Goal: Use online tool/utility: Utilize a website feature to perform a specific function

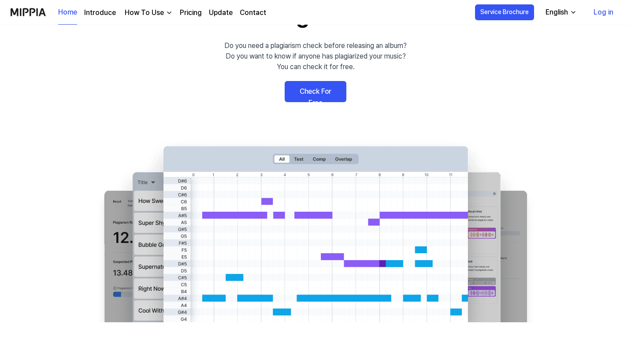
click at [317, 85] on link "Check For Free" at bounding box center [316, 91] width 62 height 21
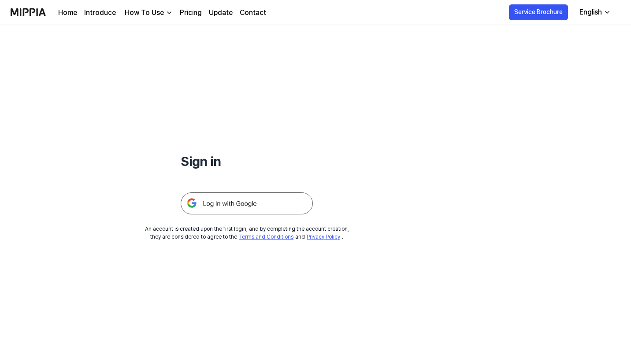
click at [232, 206] on img at bounding box center [247, 204] width 132 height 22
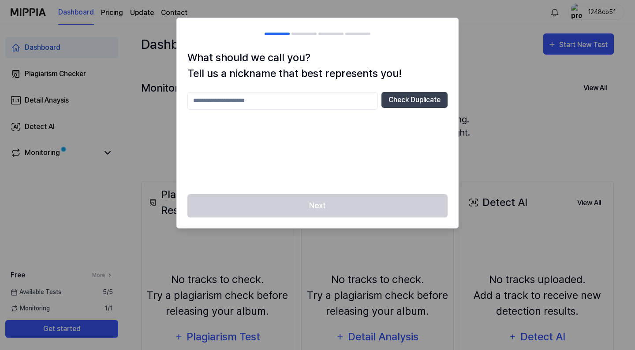
click at [255, 95] on input "text" at bounding box center [282, 101] width 190 height 18
type input "*"
type input "***"
click at [407, 102] on button "Check Duplicate" at bounding box center [414, 100] width 66 height 16
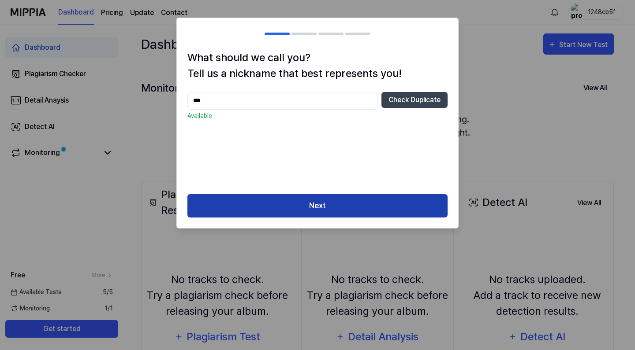
click at [294, 209] on button "Next" at bounding box center [317, 205] width 260 height 23
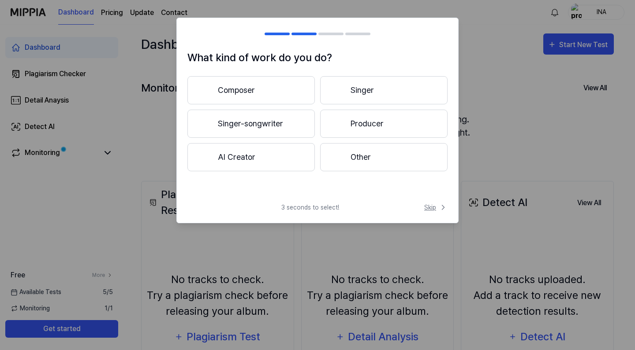
click at [430, 210] on span "Skip" at bounding box center [435, 207] width 23 height 9
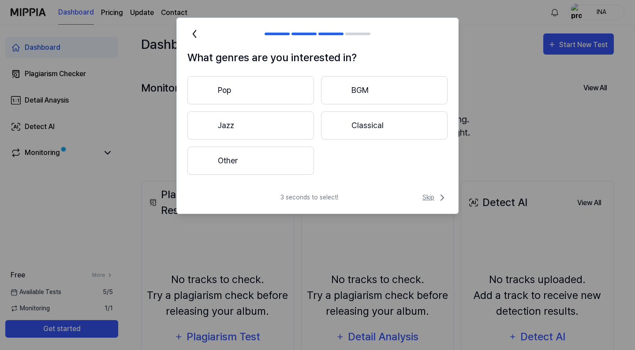
click at [428, 197] on span "Skip" at bounding box center [434, 198] width 25 height 11
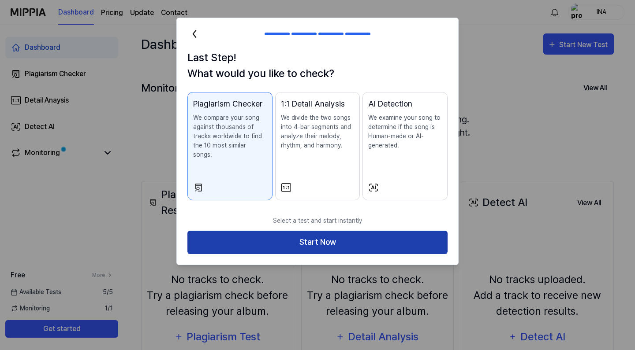
click at [323, 234] on button "Start Now" at bounding box center [317, 242] width 260 height 23
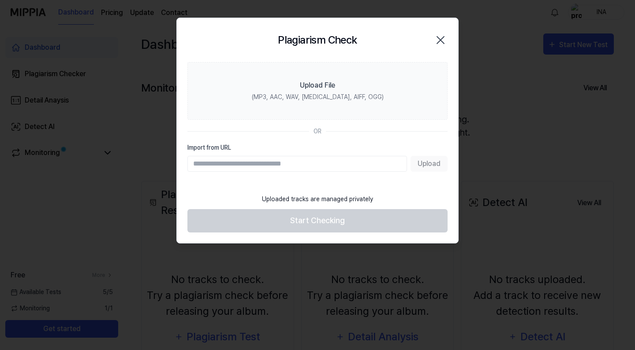
click at [440, 47] on div "Plagiarism Check Close" at bounding box center [317, 40] width 260 height 23
click at [436, 41] on icon "button" at bounding box center [440, 40] width 14 height 14
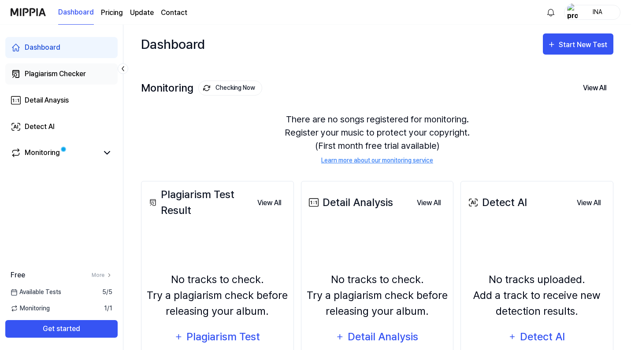
click at [46, 75] on div "Plagiarism Checker" at bounding box center [55, 74] width 61 height 11
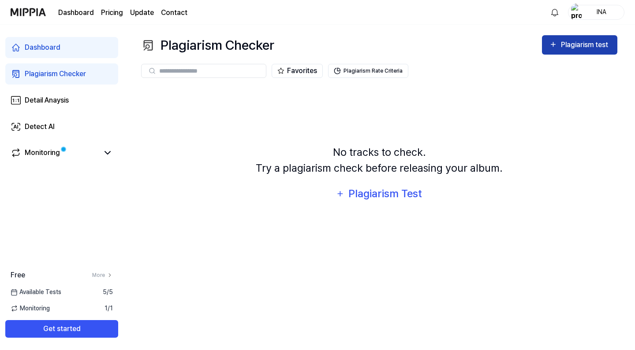
click at [580, 47] on div "Plagiarism test" at bounding box center [585, 44] width 49 height 11
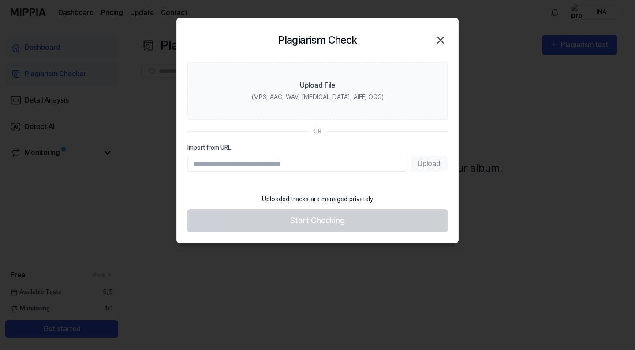
click at [430, 164] on div "Upload" at bounding box center [317, 164] width 260 height 16
click at [316, 132] on div "OR" at bounding box center [317, 131] width 8 height 9
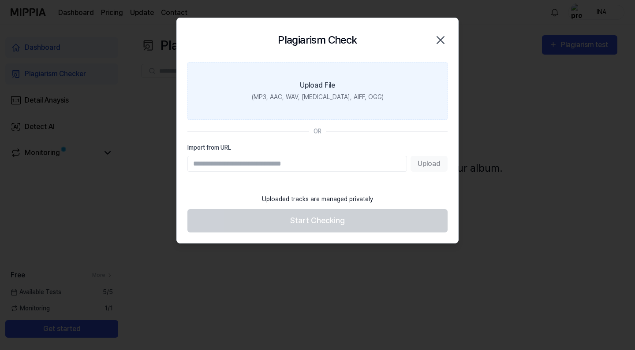
click at [320, 86] on div "Upload File" at bounding box center [317, 85] width 35 height 11
click at [0, 0] on input "Upload File (MP3, AAC, WAV, FLAC, AIFF, OGG)" at bounding box center [0, 0] width 0 height 0
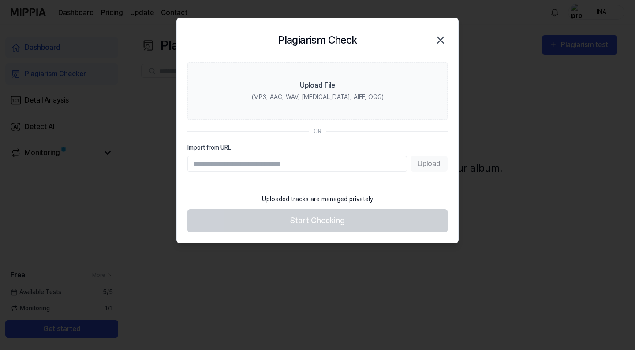
click at [440, 48] on div "Plagiarism Check Close" at bounding box center [317, 40] width 260 height 23
click at [439, 35] on icon "button" at bounding box center [440, 40] width 14 height 14
